Goal: Task Accomplishment & Management: Manage account settings

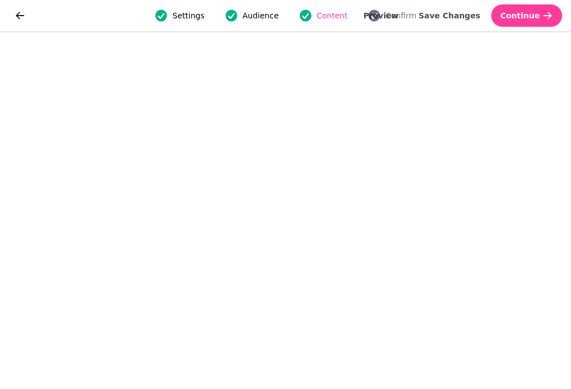
click at [521, 13] on span "Continue" at bounding box center [520, 16] width 40 height 8
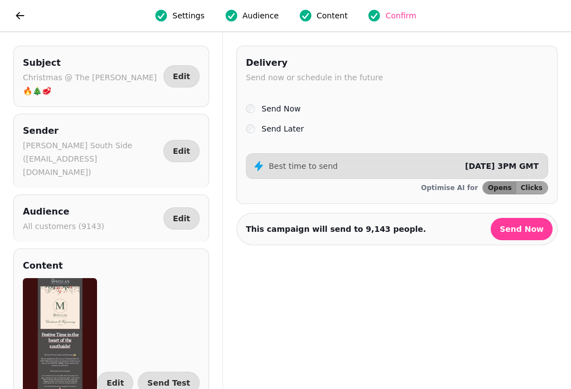
click at [180, 372] on button "Send Test" at bounding box center [169, 383] width 62 height 22
select select "**********"
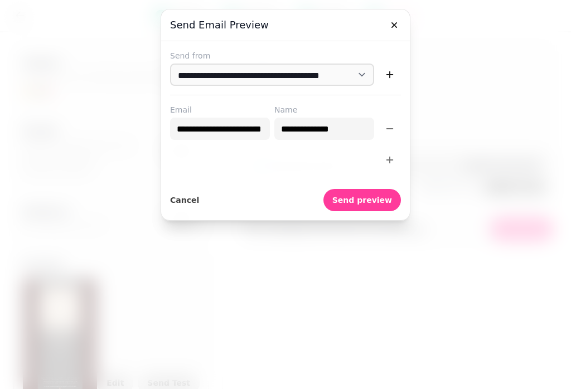
click at [368, 201] on span "Send preview" at bounding box center [362, 200] width 60 height 8
click at [396, 22] on icon "button" at bounding box center [394, 25] width 11 height 11
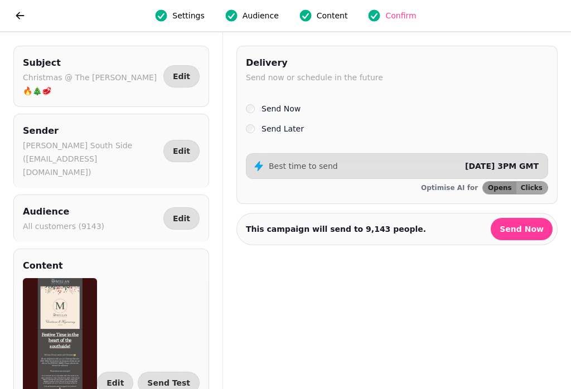
click at [262, 106] on label "Send Now" at bounding box center [280, 108] width 39 height 13
click at [262, 135] on label "Send Later" at bounding box center [282, 128] width 42 height 13
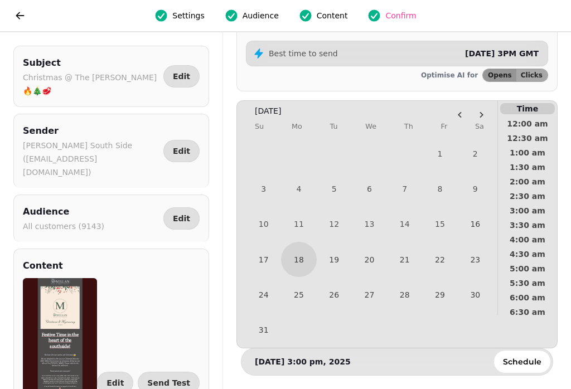
scroll to position [112, 0]
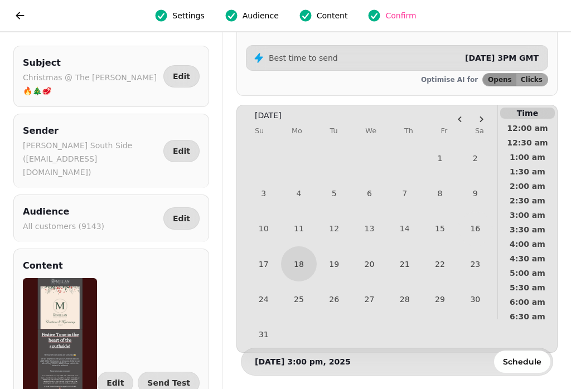
click at [477, 120] on button "Go to the Next Month" at bounding box center [481, 119] width 19 height 19
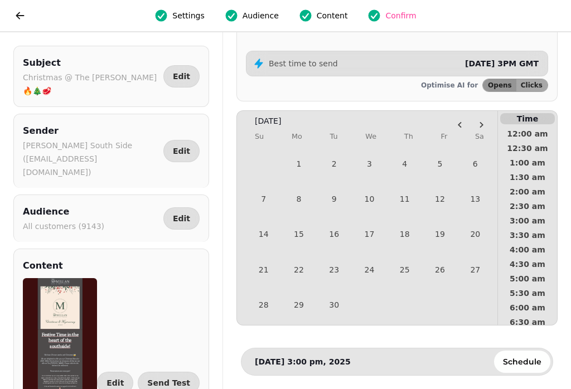
scroll to position [104, 0]
click at [456, 128] on tr "Su Mo Tu We Th Fr Sa" at bounding box center [369, 137] width 247 height 20
click at [464, 124] on icon "Go to the Previous Month" at bounding box center [459, 124] width 9 height 9
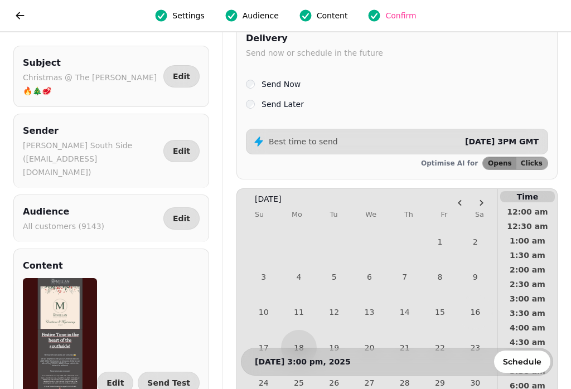
scroll to position [23, 0]
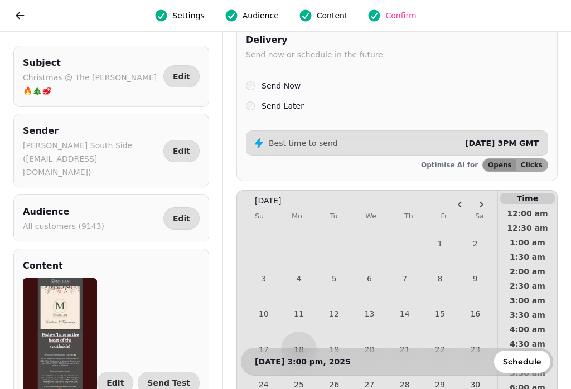
click at [505, 151] on div "Best time to send [DATE] 3PM GMT" at bounding box center [397, 143] width 302 height 26
click at [479, 141] on span "[DATE] 3PM GMT" at bounding box center [502, 143] width 74 height 9
click at [508, 144] on span "[DATE] 3PM GMT" at bounding box center [502, 143] width 74 height 9
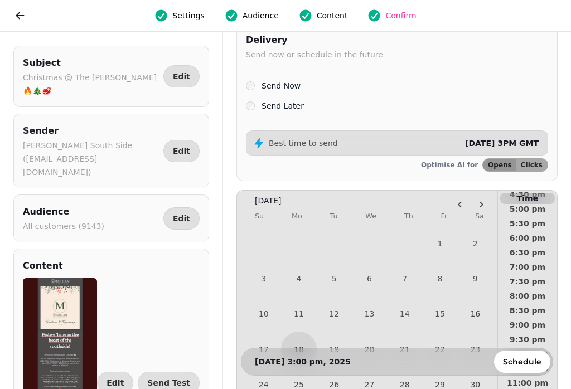
click at [524, 365] on span "Schedule" at bounding box center [522, 362] width 38 height 8
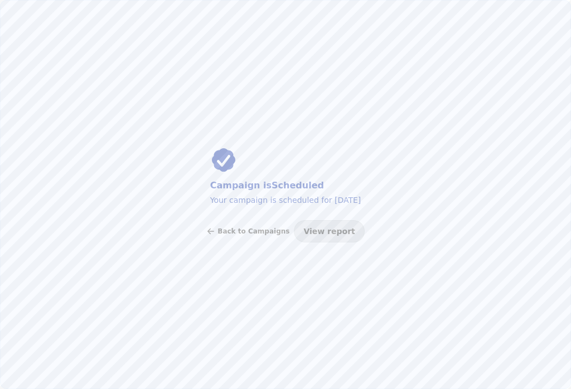
click at [247, 232] on span "Back to Campaigns" at bounding box center [253, 231] width 72 height 7
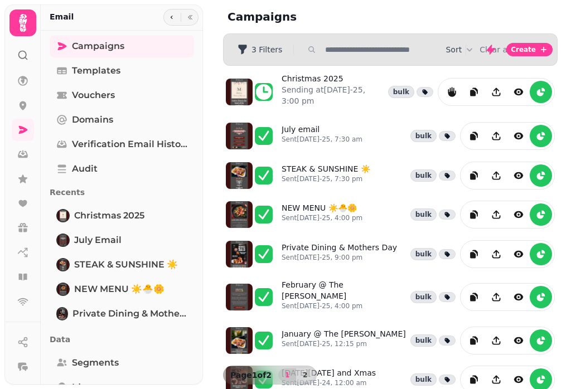
click at [263, 96] on div at bounding box center [264, 92] width 18 height 18
click at [258, 97] on div at bounding box center [264, 92] width 18 height 18
click at [265, 94] on icon at bounding box center [264, 92] width 16 height 16
click at [452, 98] on button "reports" at bounding box center [451, 92] width 22 height 22
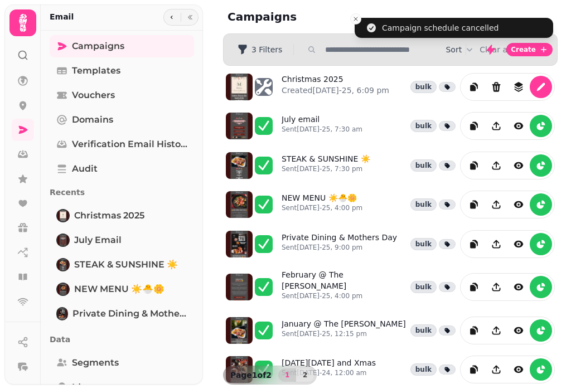
click at [543, 89] on icon "edit" at bounding box center [540, 86] width 11 height 11
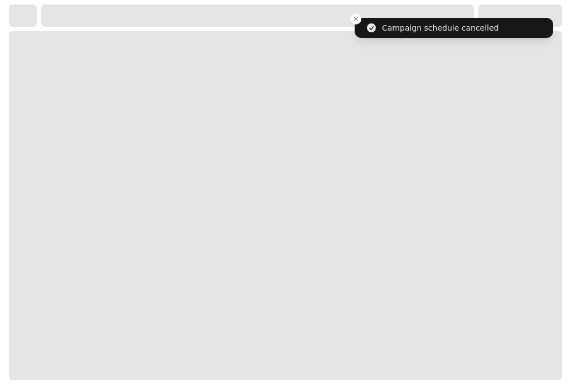
select select "**********"
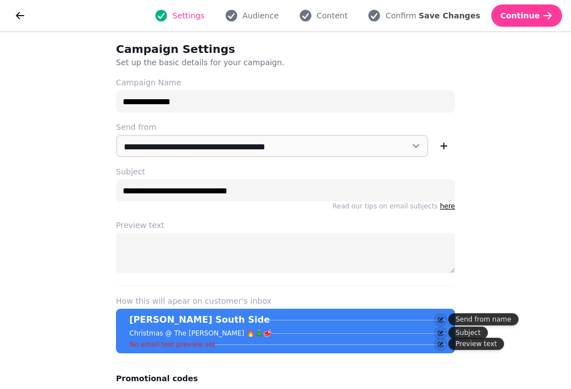
click at [534, 19] on span "Continue" at bounding box center [520, 16] width 40 height 8
select select "***"
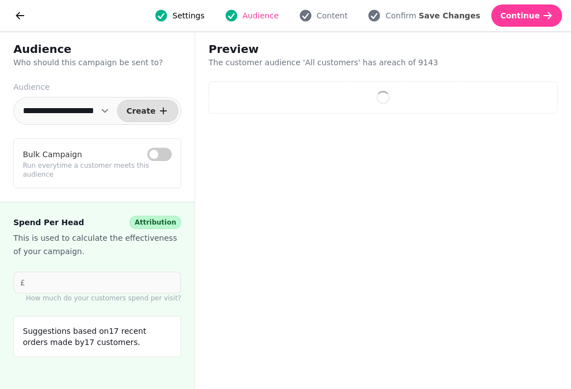
select select "**"
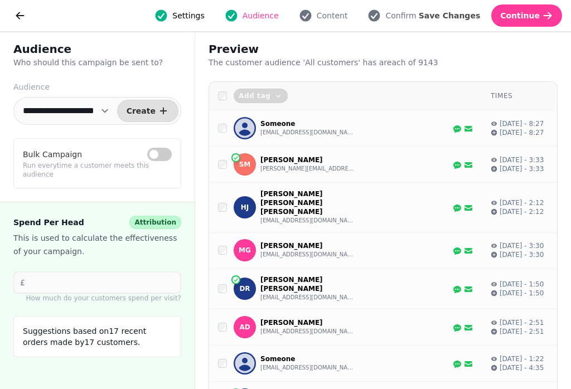
click at [535, 20] on span "Continue" at bounding box center [520, 16] width 40 height 8
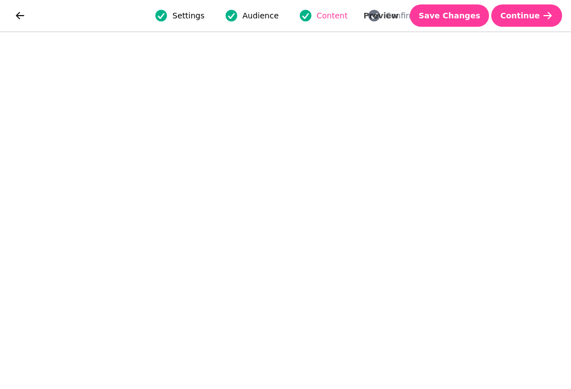
click at [531, 17] on span "Continue" at bounding box center [520, 16] width 40 height 8
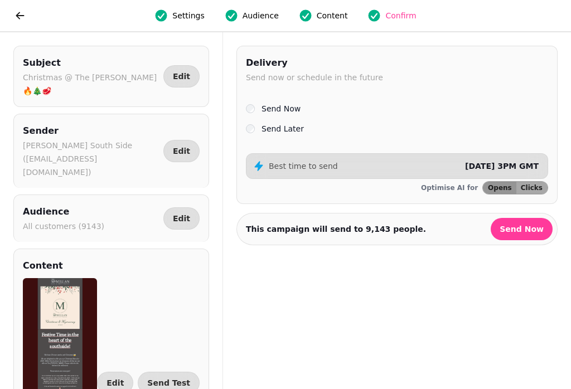
click at [265, 133] on label "Send Later" at bounding box center [282, 128] width 42 height 13
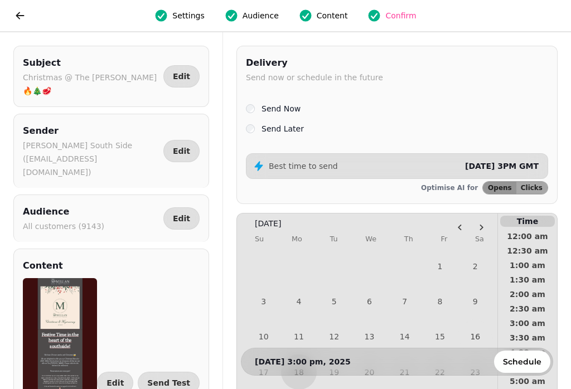
click at [287, 351] on div "[DATE] 3:00 pm, 2025 Schedule" at bounding box center [397, 362] width 312 height 28
click at [279, 361] on p "[DATE] 3:00 pm, 2025" at bounding box center [303, 361] width 96 height 11
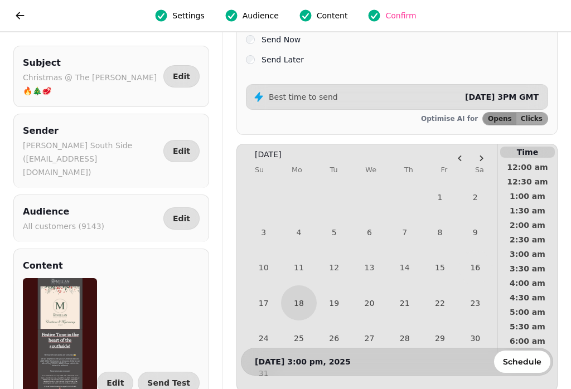
scroll to position [70, 0]
click at [460, 156] on button "Go to the Previous Month" at bounding box center [459, 157] width 19 height 19
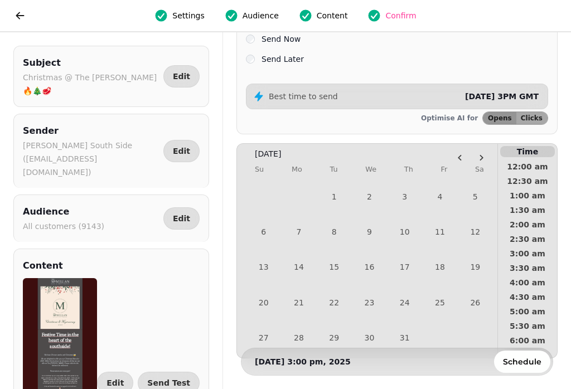
click at [297, 355] on div "[DATE] 3:00 pm, 2025 Schedule" at bounding box center [397, 362] width 312 height 28
click at [486, 157] on icon "Go to the Next Month" at bounding box center [481, 157] width 9 height 9
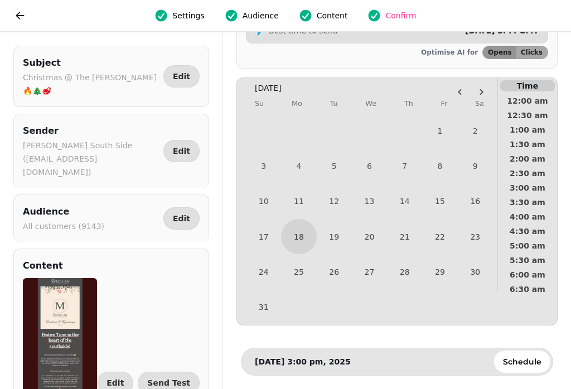
scroll to position [140, 0]
click at [306, 357] on p "[DATE] 3:00 pm, 2025" at bounding box center [303, 361] width 96 height 11
click at [275, 360] on p "[DATE] 3:00 pm, 2025" at bounding box center [303, 361] width 96 height 11
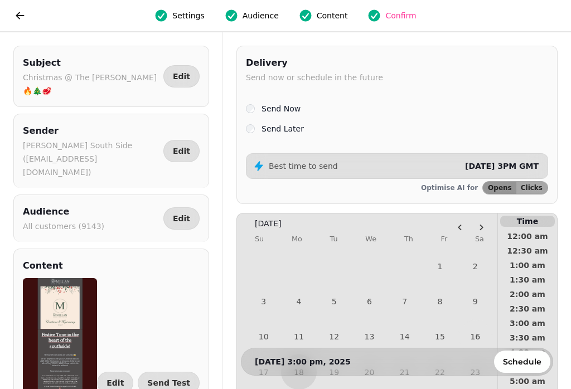
scroll to position [0, 0]
click at [512, 168] on span "[DATE] 3PM GMT" at bounding box center [502, 166] width 74 height 9
click at [486, 163] on span "[DATE] 3PM GMT" at bounding box center [502, 166] width 74 height 9
click at [525, 188] on span "Clicks" at bounding box center [532, 188] width 22 height 7
click at [497, 187] on span "Opens" at bounding box center [500, 188] width 24 height 7
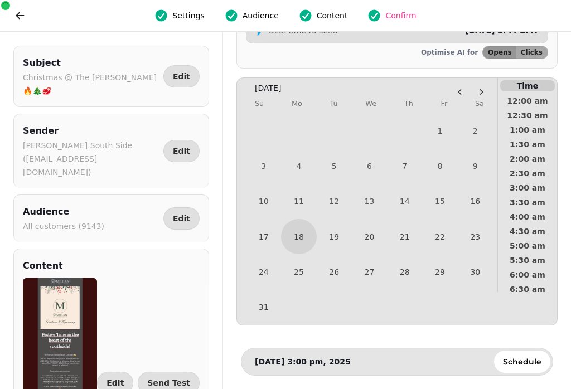
scroll to position [140, 0]
click at [298, 284] on button "25" at bounding box center [298, 271] width 35 height 35
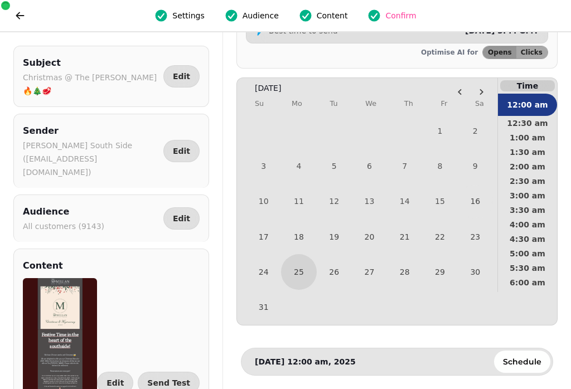
click at [333, 289] on button "26" at bounding box center [334, 271] width 35 height 35
click at [268, 293] on button "31" at bounding box center [263, 307] width 35 height 35
click at [457, 94] on tr "Su Mo Tu We Th Fr Sa" at bounding box center [369, 104] width 247 height 20
click at [464, 89] on icon "Go to the Previous Month" at bounding box center [459, 92] width 9 height 9
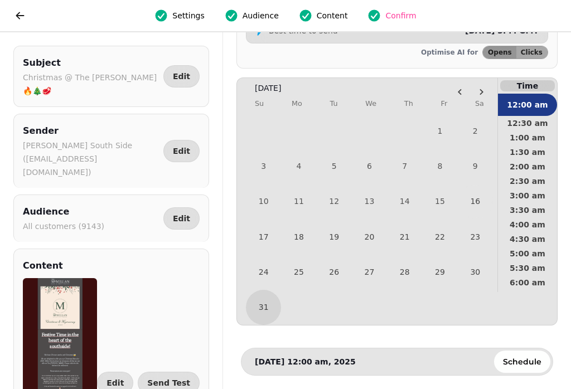
scroll to position [104, 0]
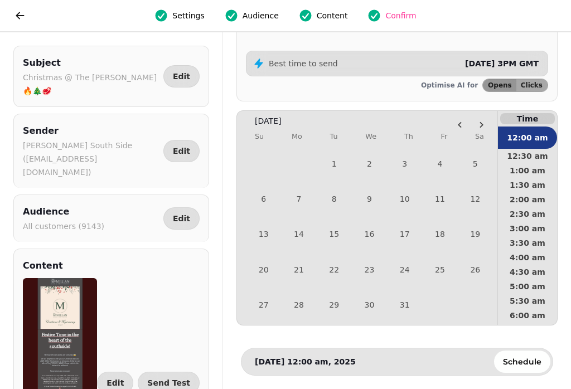
click at [469, 124] on button "Go to the Previous Month" at bounding box center [459, 124] width 19 height 19
click at [477, 124] on button "Go to the Next Month" at bounding box center [481, 124] width 19 height 19
click at [479, 123] on button "Go to the Next Month" at bounding box center [481, 124] width 19 height 19
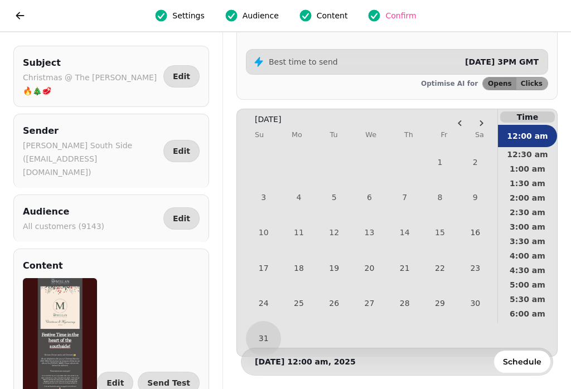
click at [268, 341] on button "31" at bounding box center [263, 338] width 35 height 35
click at [449, 300] on button "29" at bounding box center [439, 302] width 35 height 35
click at [483, 300] on button "30" at bounding box center [475, 302] width 35 height 35
click at [366, 309] on button "27" at bounding box center [369, 302] width 35 height 35
click at [334, 266] on button "19" at bounding box center [334, 267] width 35 height 35
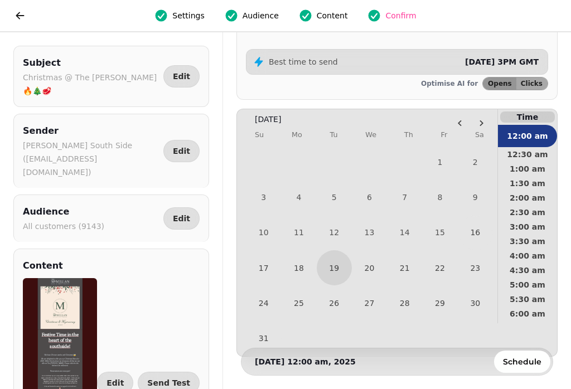
click at [288, 272] on button "18" at bounding box center [298, 267] width 35 height 35
click at [275, 321] on button "24" at bounding box center [263, 302] width 35 height 35
click at [301, 316] on button "25" at bounding box center [298, 302] width 35 height 35
click at [259, 338] on button "31" at bounding box center [263, 338] width 35 height 35
click at [309, 321] on button "25" at bounding box center [298, 302] width 35 height 35
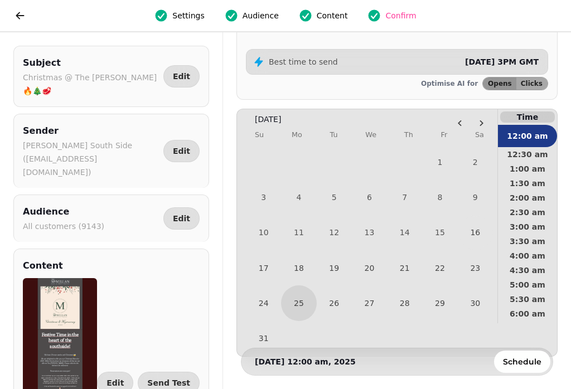
click at [349, 321] on button "26" at bounding box center [334, 302] width 35 height 35
click at [374, 321] on button "27" at bounding box center [369, 302] width 35 height 35
click at [409, 321] on button "28" at bounding box center [404, 302] width 35 height 35
click at [439, 307] on button "29" at bounding box center [439, 302] width 35 height 35
click at [465, 302] on button "30" at bounding box center [475, 302] width 35 height 35
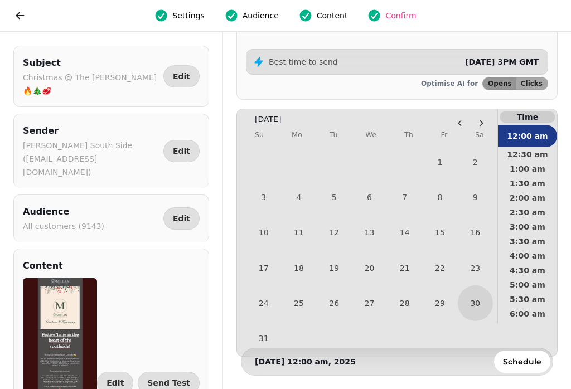
click at [443, 296] on button "29" at bounding box center [439, 302] width 35 height 35
click at [453, 277] on button "22" at bounding box center [439, 267] width 35 height 35
click at [470, 234] on button "16" at bounding box center [475, 232] width 33 height 33
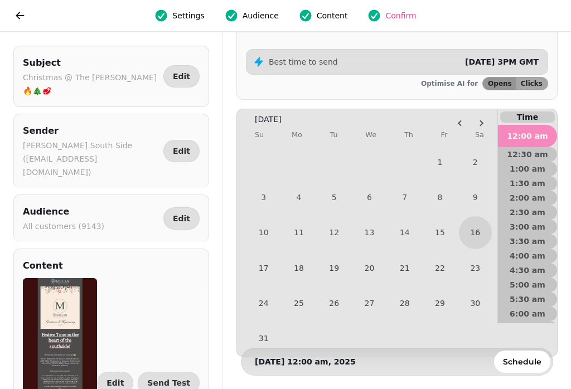
click at [446, 255] on button "22" at bounding box center [439, 267] width 35 height 35
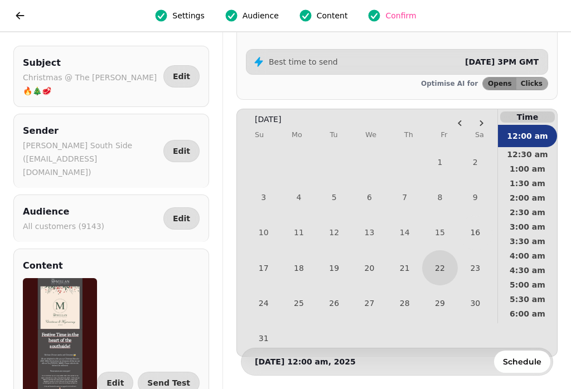
click at [439, 258] on button "22" at bounding box center [439, 267] width 35 height 35
click at [395, 282] on button "21" at bounding box center [404, 267] width 35 height 35
click at [405, 300] on button "28" at bounding box center [404, 302] width 35 height 35
click at [445, 289] on button "29" at bounding box center [439, 302] width 35 height 35
click at [474, 292] on button "30" at bounding box center [475, 302] width 35 height 35
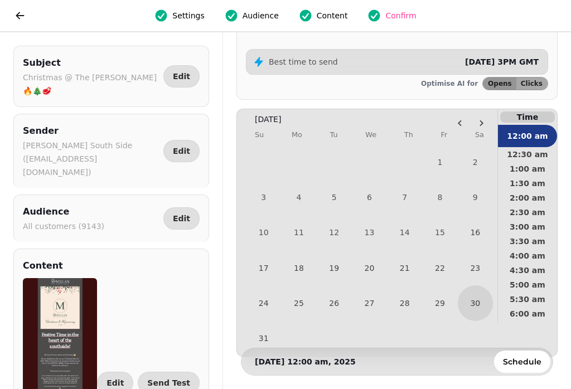
click at [484, 246] on button "16" at bounding box center [475, 232] width 33 height 33
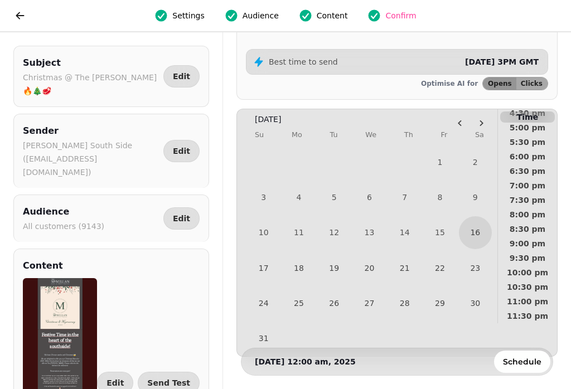
scroll to position [505, 0]
click at [486, 302] on button "30" at bounding box center [475, 302] width 35 height 35
click at [481, 285] on button "23" at bounding box center [475, 267] width 35 height 35
click at [270, 312] on button "24" at bounding box center [263, 302] width 35 height 35
click at [306, 290] on button "25" at bounding box center [298, 302] width 35 height 35
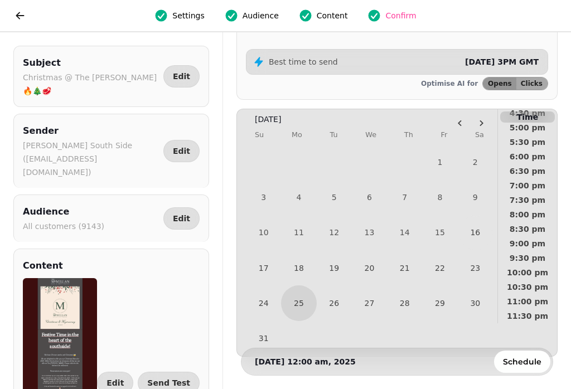
click at [302, 269] on button "18" at bounding box center [298, 267] width 35 height 35
click at [278, 264] on button "17" at bounding box center [263, 267] width 35 height 35
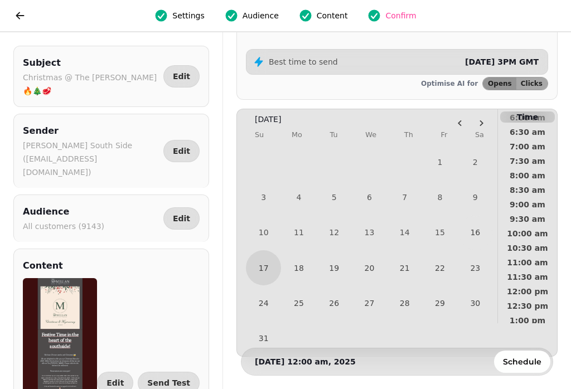
scroll to position [196, 0]
click at [534, 230] on span "10:00 am" at bounding box center [527, 234] width 41 height 8
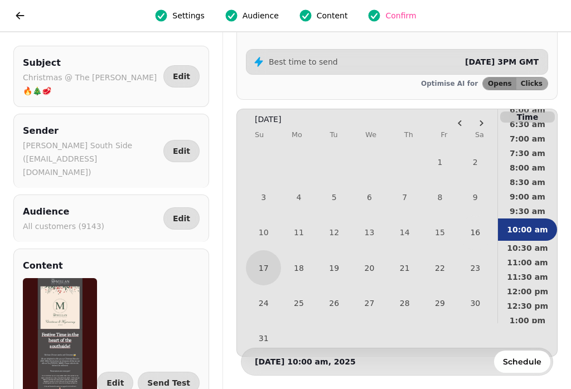
click at [530, 358] on span "Schedule" at bounding box center [522, 362] width 38 height 8
